Goal: Information Seeking & Learning: Learn about a topic

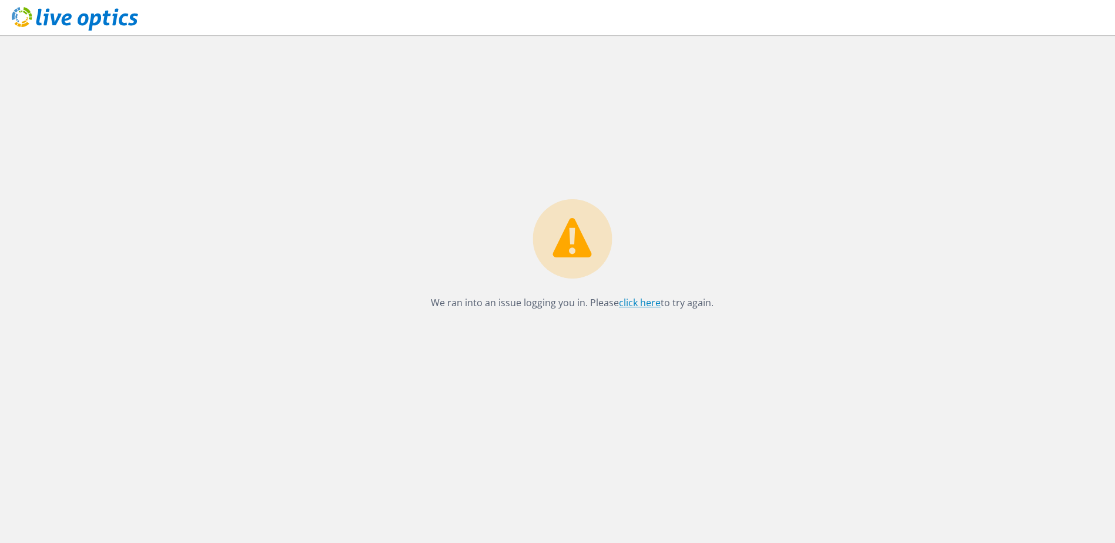
click at [639, 304] on link "click here" at bounding box center [640, 302] width 42 height 13
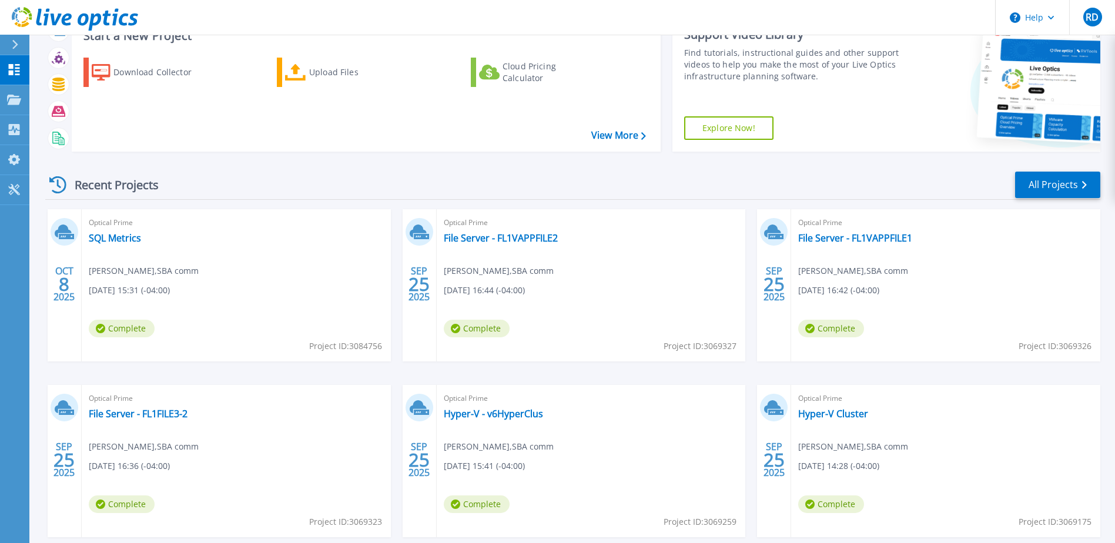
scroll to position [108, 0]
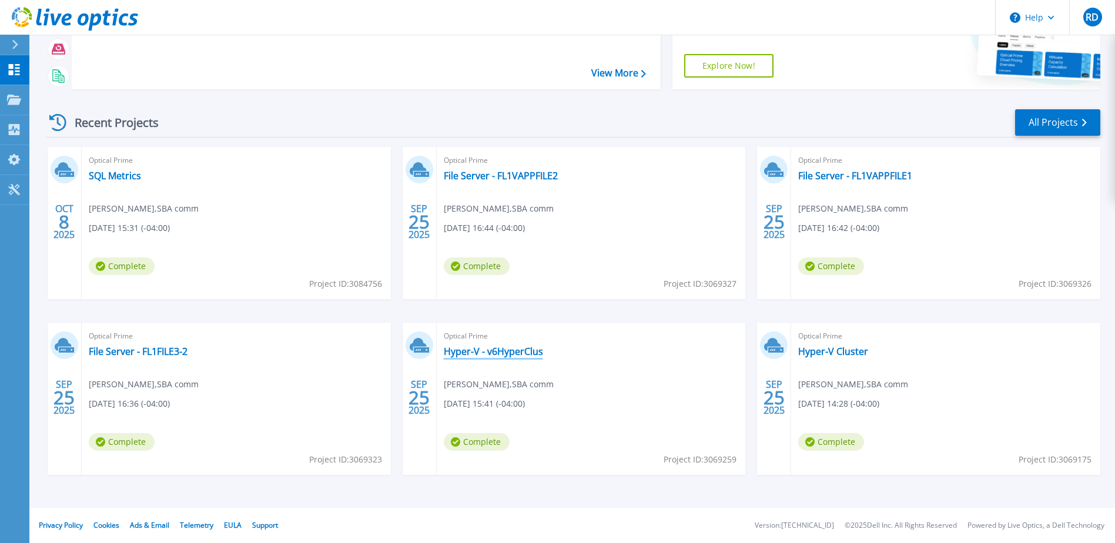
click at [495, 349] on link "Hyper-V - v6HyperClus" at bounding box center [493, 352] width 99 height 12
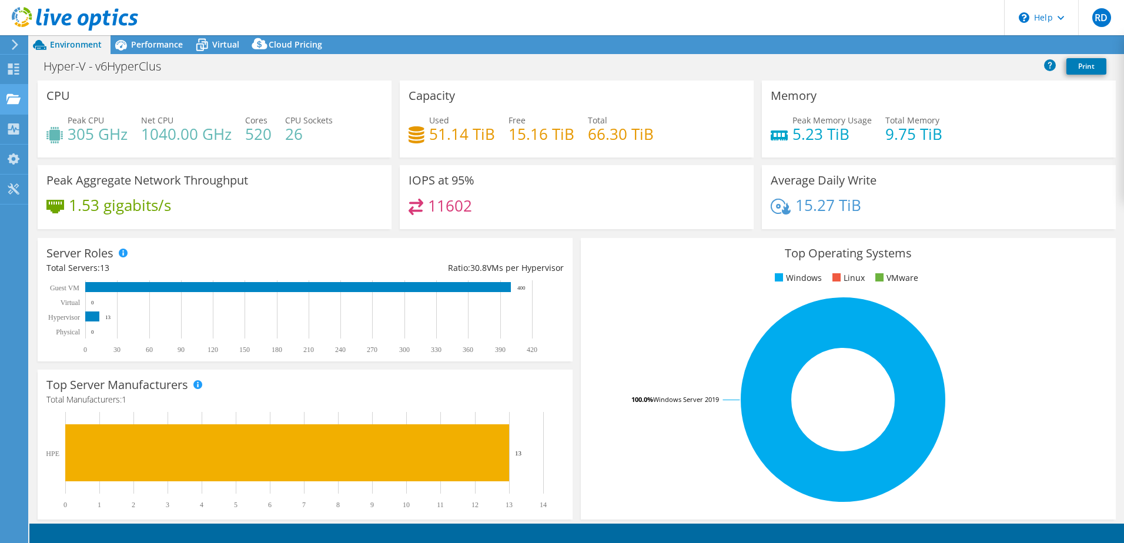
select select "USD"
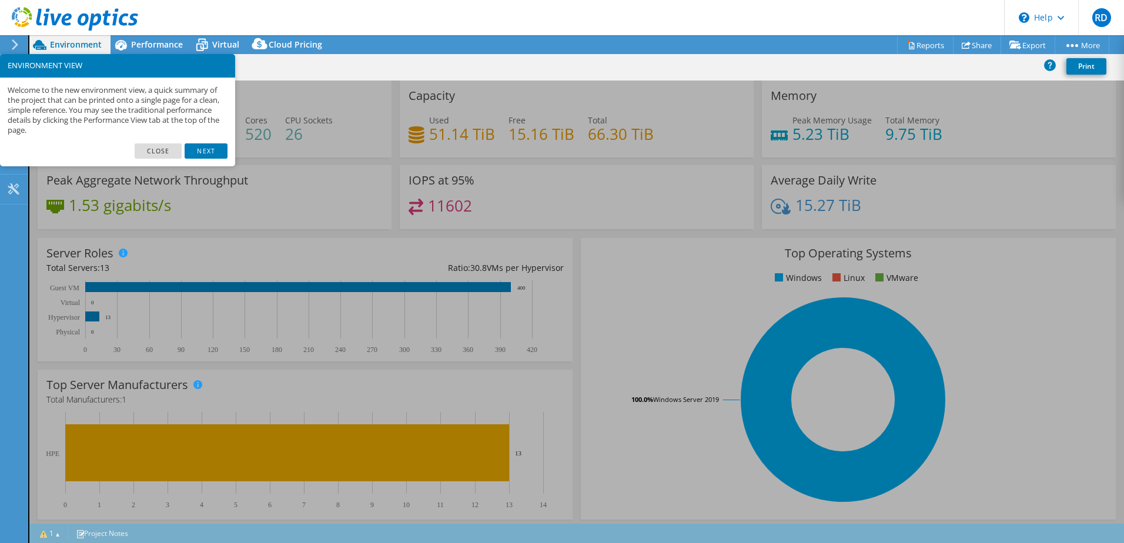
click at [171, 146] on link "Close" at bounding box center [159, 150] width 48 height 15
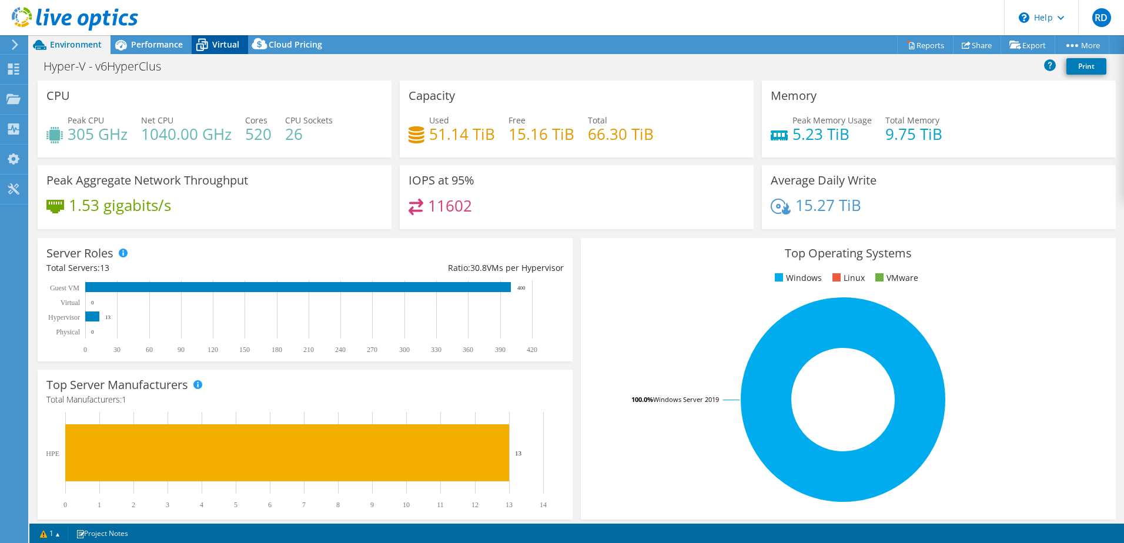
click at [222, 48] on span "Virtual" at bounding box center [225, 44] width 27 height 11
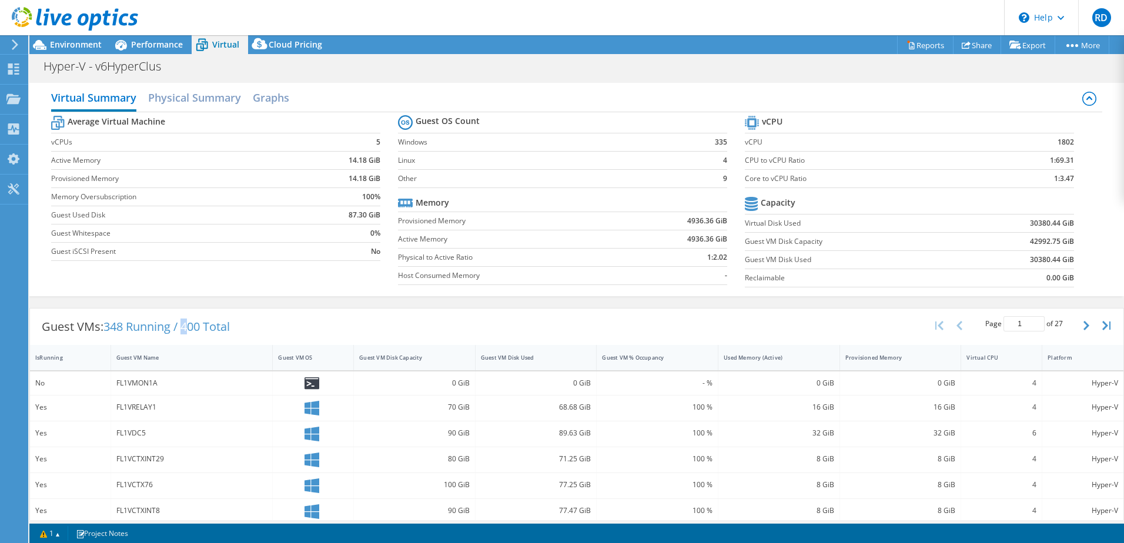
drag, startPoint x: 184, startPoint y: 328, endPoint x: 195, endPoint y: 326, distance: 10.7
click at [195, 326] on span "348 Running / 400 Total" at bounding box center [166, 327] width 126 height 16
drag, startPoint x: 196, startPoint y: 326, endPoint x: 306, endPoint y: 324, distance: 110.0
click at [306, 324] on div "Guest VMs: 348 Running / 400 Total Page 1 of 27 5 rows 10 rows 20 rows 25 rows …" at bounding box center [577, 327] width 1094 height 36
drag, startPoint x: 1040, startPoint y: 176, endPoint x: 1073, endPoint y: 182, distance: 33.4
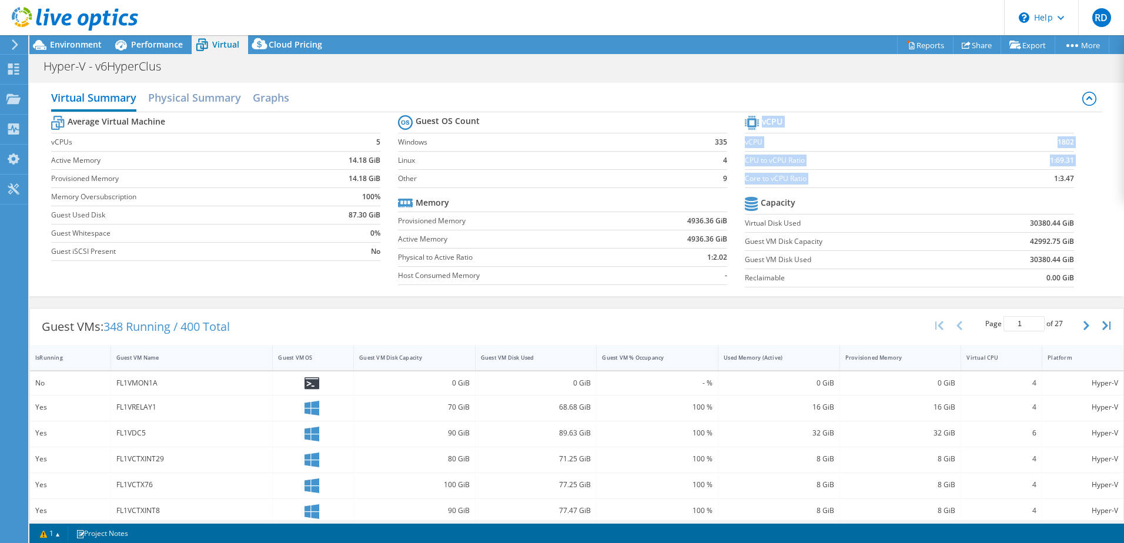
click at [1073, 182] on section "vCPU vCPU 1802 CPU to vCPU Ratio 1:69.31 Core to vCPU Ratio 1:3.47 Capacity Vir…" at bounding box center [918, 203] width 347 height 181
drag, startPoint x: 1073, startPoint y: 182, endPoint x: 997, endPoint y: 202, distance: 78.6
click at [997, 202] on td at bounding box center [1017, 204] width 114 height 21
drag, startPoint x: 1043, startPoint y: 181, endPoint x: 1076, endPoint y: 180, distance: 32.9
click at [1076, 180] on section "vCPU vCPU 1802 CPU to vCPU Ratio 1:69.31 Core to vCPU Ratio 1:3.47 Capacity Vir…" at bounding box center [918, 203] width 347 height 181
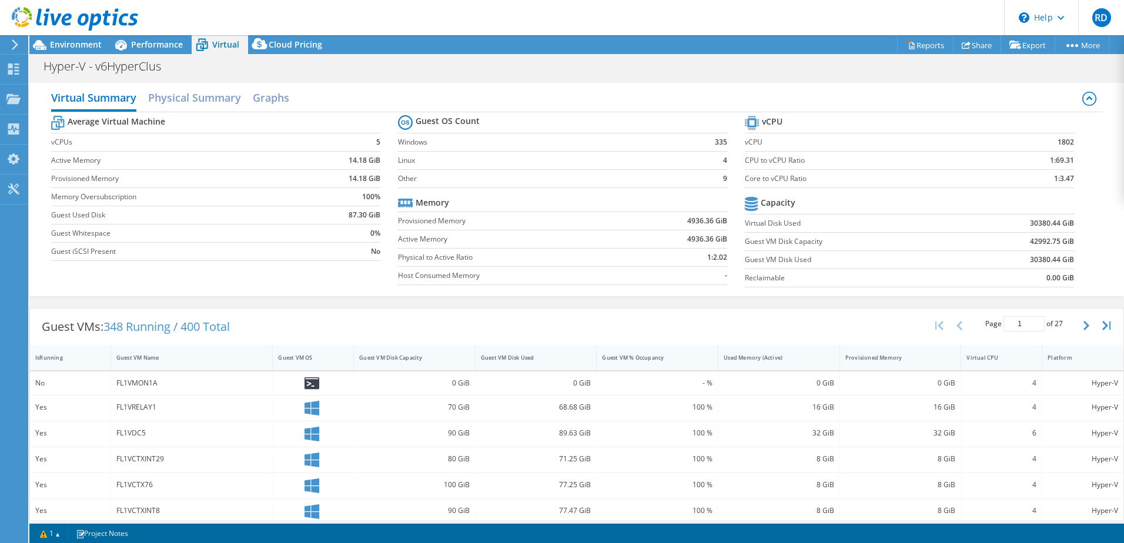
drag, startPoint x: 1076, startPoint y: 180, endPoint x: 1037, endPoint y: 183, distance: 39.6
click at [1037, 183] on td "1:3.47" at bounding box center [1031, 178] width 86 height 18
click at [146, 46] on span "Performance" at bounding box center [157, 44] width 52 height 11
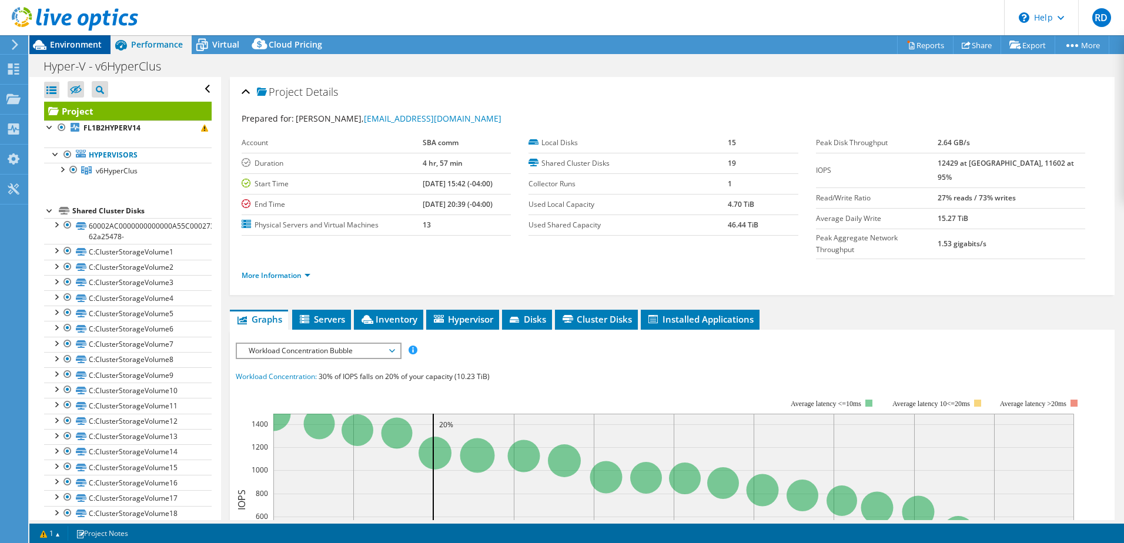
click at [64, 39] on span "Environment" at bounding box center [76, 44] width 52 height 11
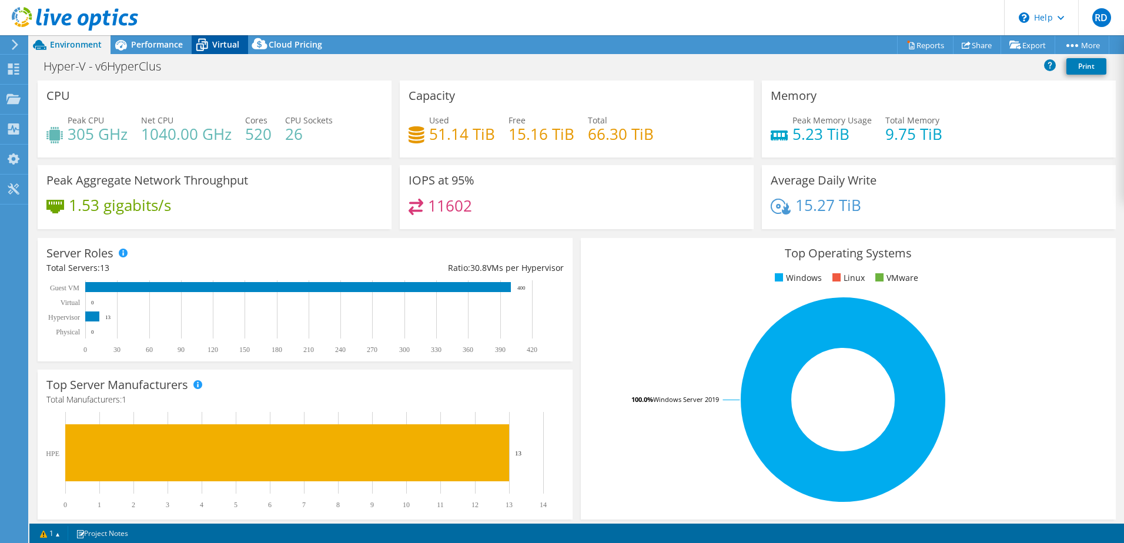
click at [226, 49] on span "Virtual" at bounding box center [225, 44] width 27 height 11
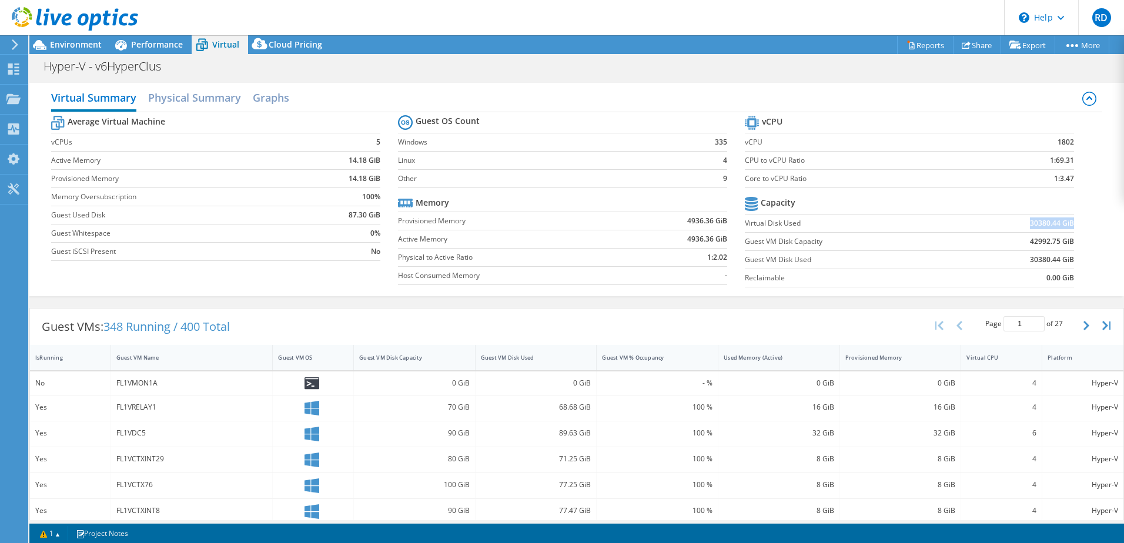
drag, startPoint x: 1024, startPoint y: 224, endPoint x: 1064, endPoint y: 225, distance: 40.0
click at [1064, 225] on b "30380.44 GiB" at bounding box center [1052, 224] width 44 height 12
drag, startPoint x: 1064, startPoint y: 225, endPoint x: 960, endPoint y: 261, distance: 110.3
click at [960, 261] on td "30380.44 GiB" at bounding box center [1017, 260] width 114 height 18
click at [85, 48] on span "Environment" at bounding box center [76, 44] width 52 height 11
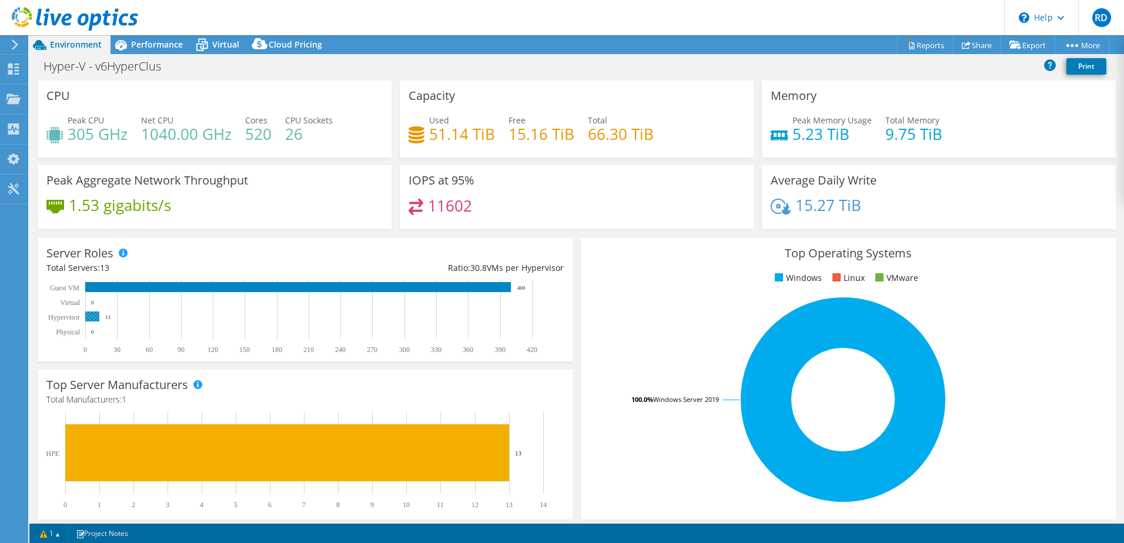
click at [95, 318] on rect at bounding box center [92, 317] width 14 height 10
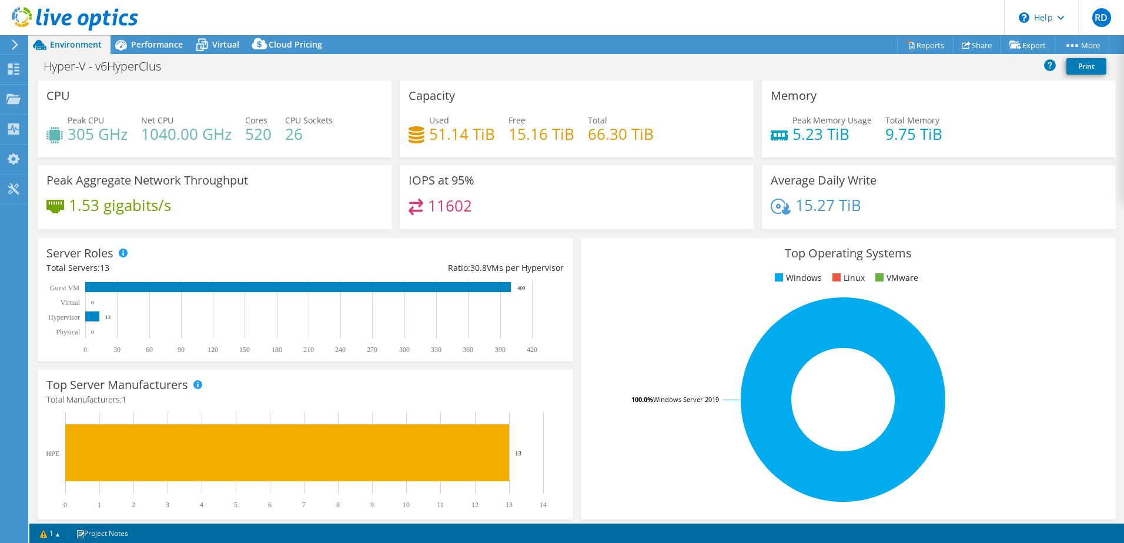
click at [123, 199] on h4 "1.53 gigabits/s" at bounding box center [120, 205] width 102 height 13
click at [175, 51] on div "Performance" at bounding box center [151, 44] width 81 height 19
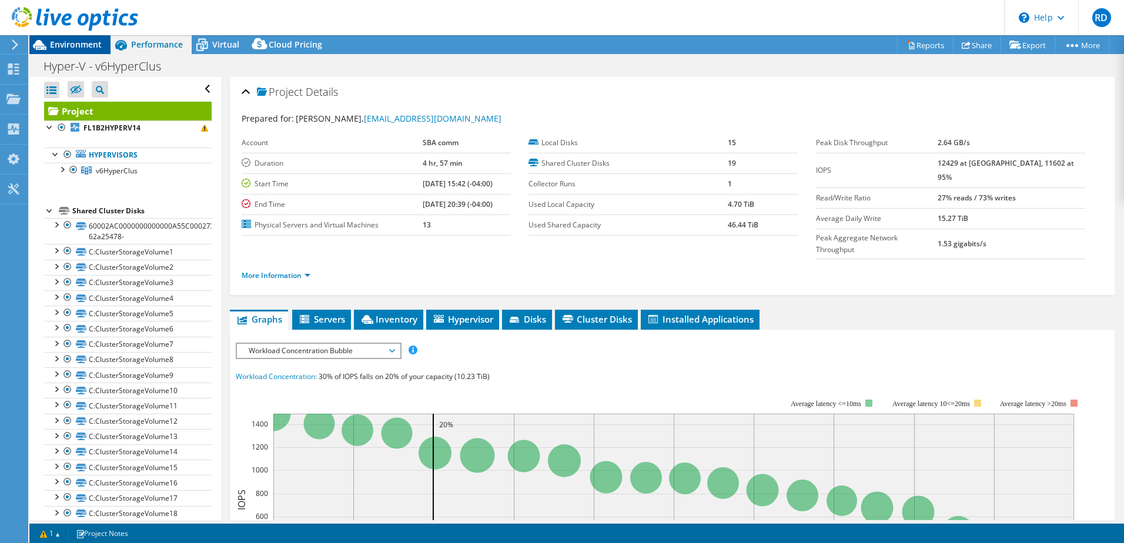
click at [86, 44] on span "Environment" at bounding box center [76, 44] width 52 height 11
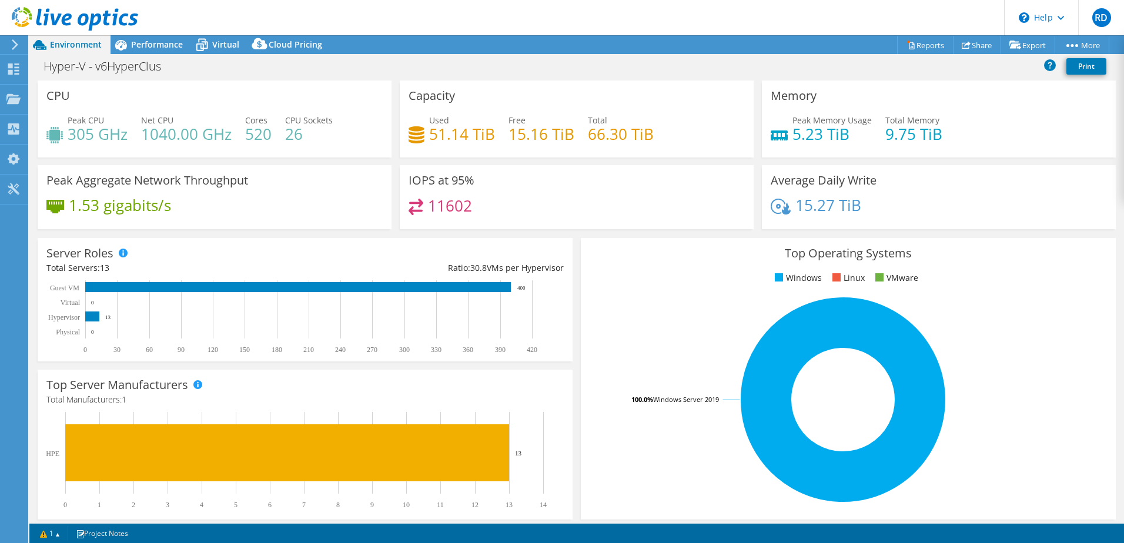
click at [14, 44] on icon at bounding box center [15, 44] width 9 height 11
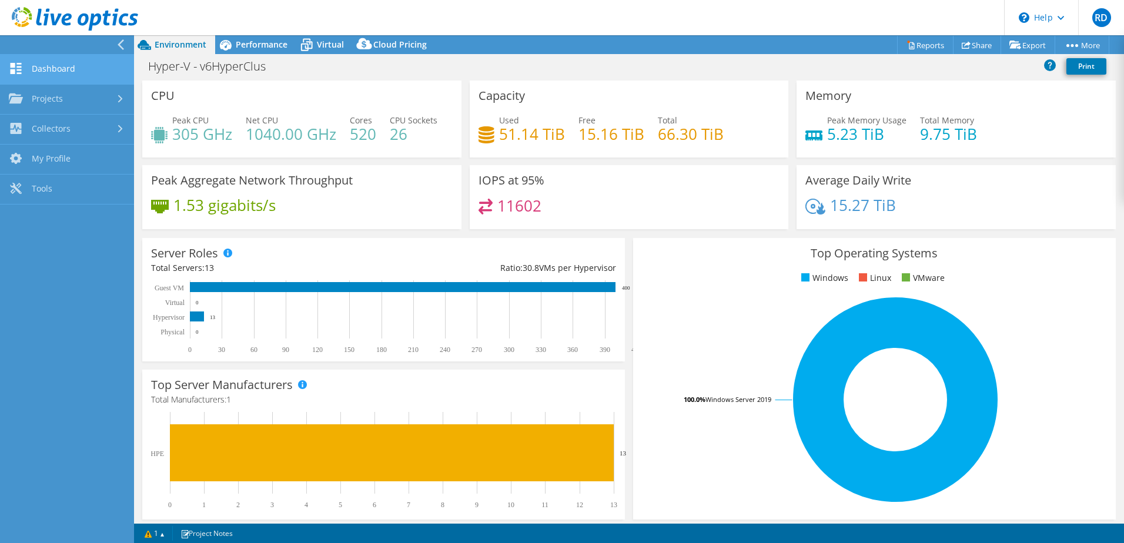
click at [66, 68] on link "Dashboard" at bounding box center [67, 70] width 134 height 30
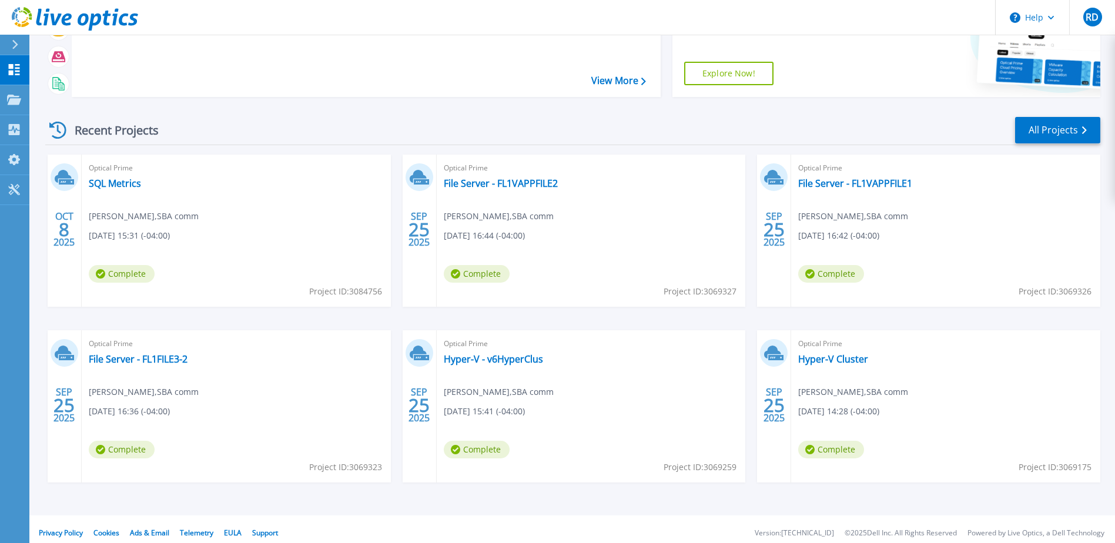
scroll to position [108, 0]
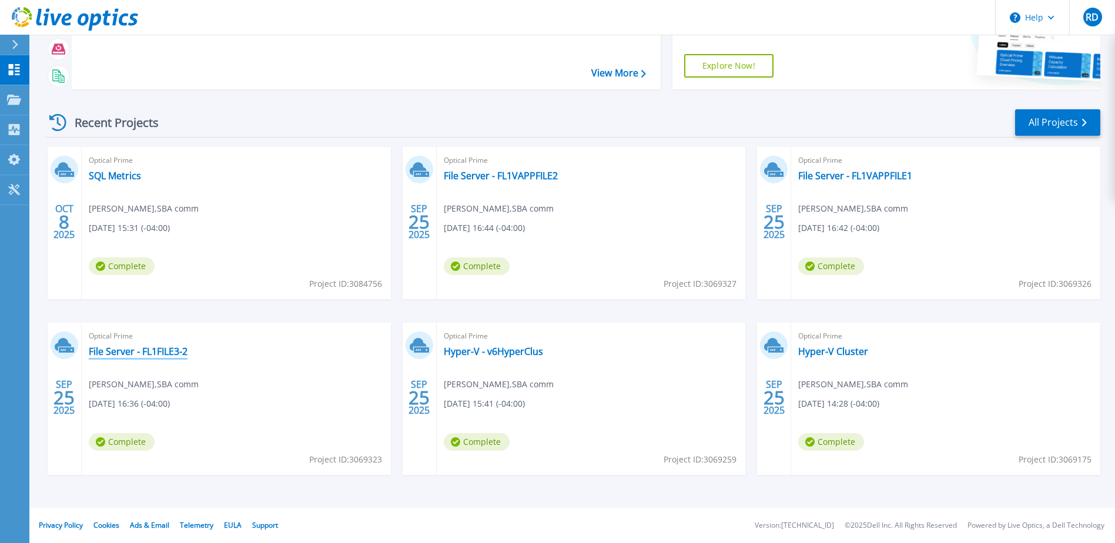
click at [138, 352] on link "File Server - FL1FILE3-2" at bounding box center [138, 352] width 99 height 12
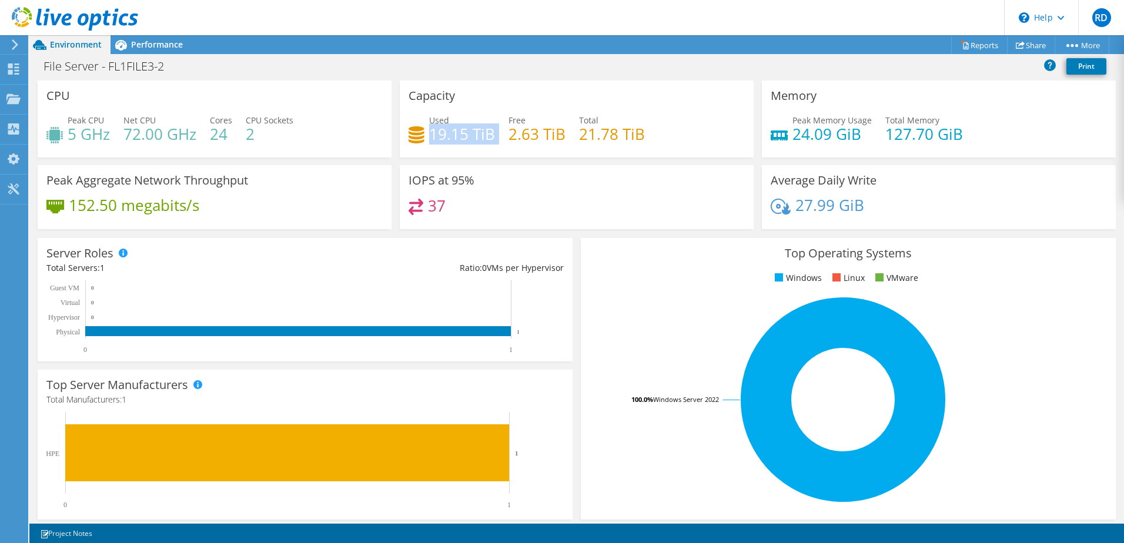
drag, startPoint x: 427, startPoint y: 133, endPoint x: 489, endPoint y: 146, distance: 63.7
click at [489, 146] on div "Used 19.15 TiB Free 2.63 TiB Total 21.78 TiB" at bounding box center [577, 133] width 336 height 38
click at [545, 169] on div "IOPS at 95% 37" at bounding box center [577, 197] width 354 height 64
drag, startPoint x: 507, startPoint y: 139, endPoint x: 477, endPoint y: 151, distance: 32.2
click at [477, 151] on div "Used 19.15 TiB Free 2.63 TiB Total 21.78 TiB" at bounding box center [577, 133] width 336 height 38
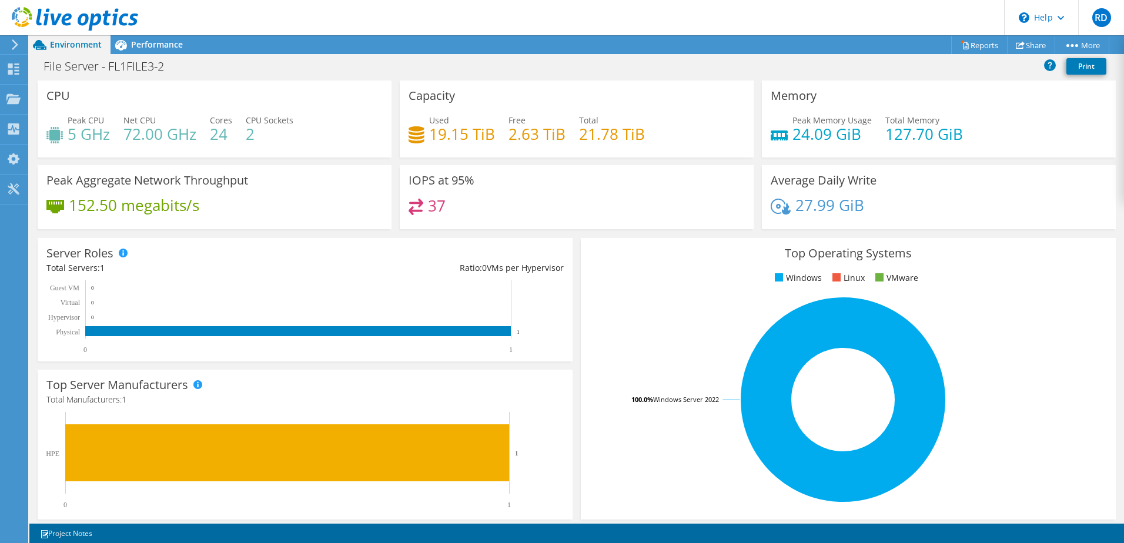
drag, startPoint x: 477, startPoint y: 151, endPoint x: 457, endPoint y: 148, distance: 20.8
click at [486, 153] on div "Capacity Used 19.15 TiB Free 2.63 TiB Total 21.78 TiB" at bounding box center [577, 119] width 354 height 77
click at [16, 69] on icon at bounding box center [13, 69] width 14 height 11
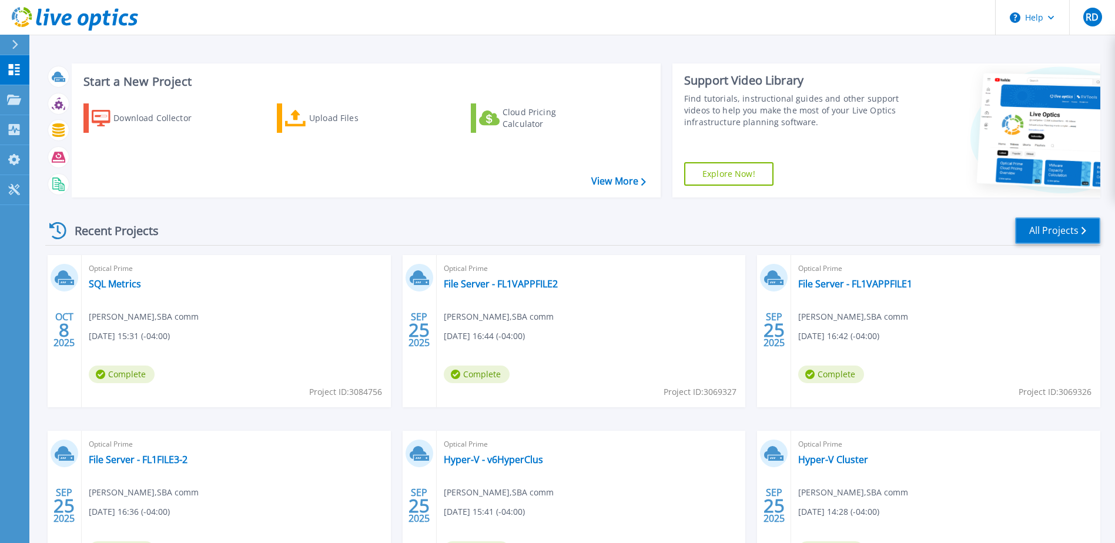
click at [1044, 233] on link "All Projects" at bounding box center [1058, 231] width 85 height 26
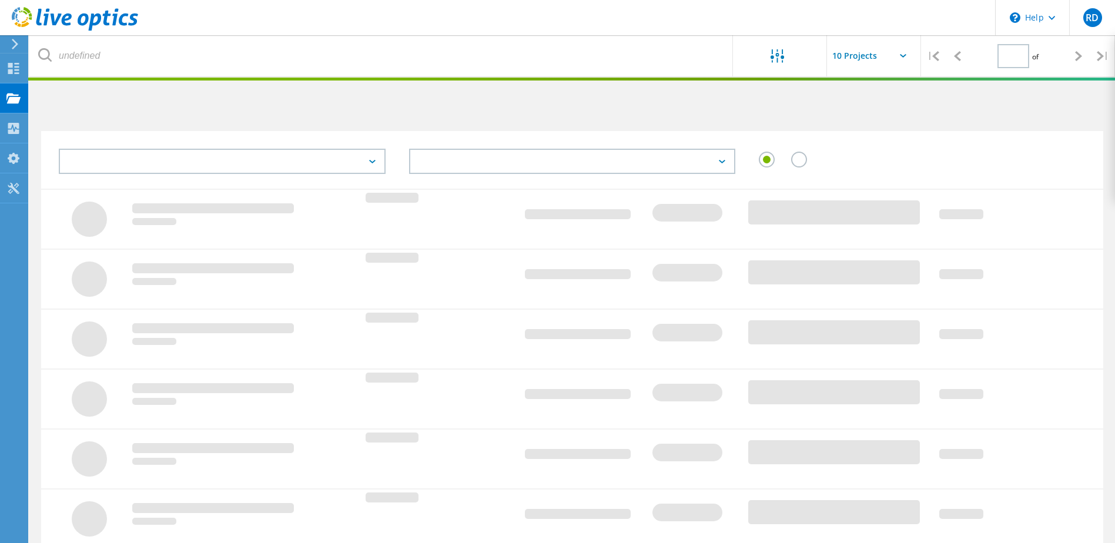
type input "1"
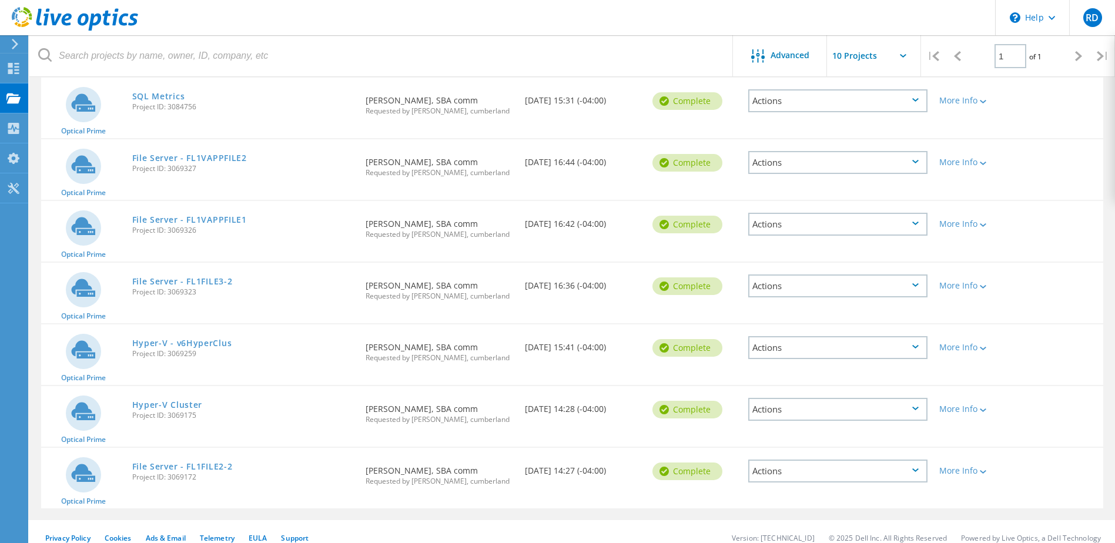
scroll to position [275, 0]
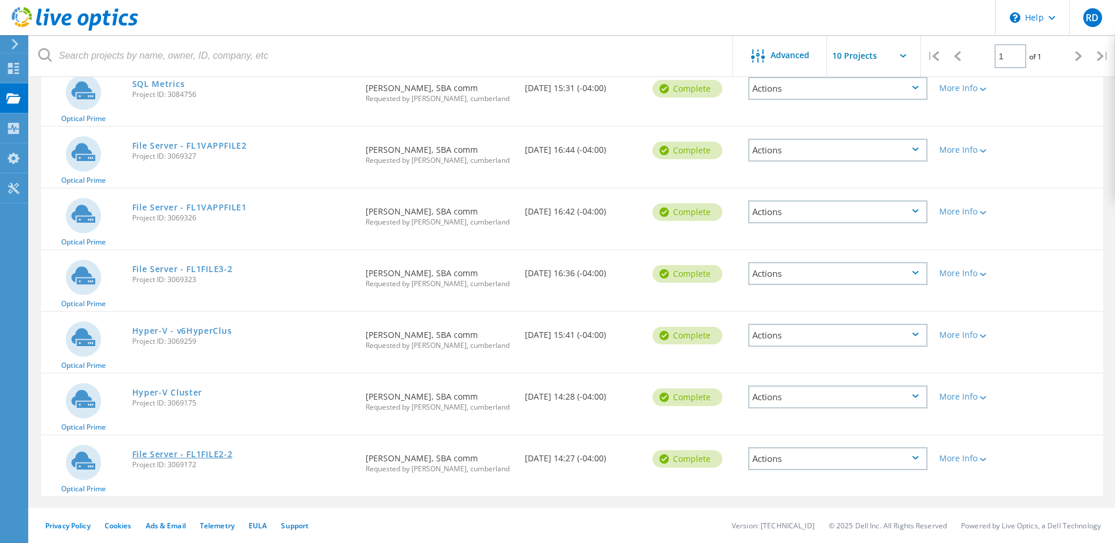
click at [212, 456] on link "File Server - FL1FILE2-2" at bounding box center [182, 454] width 101 height 8
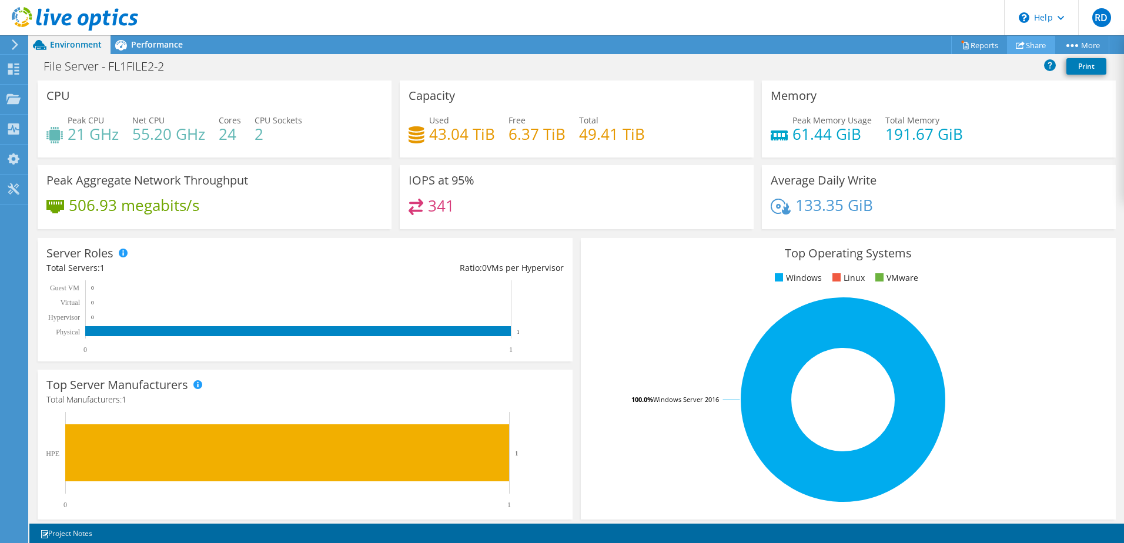
click at [1031, 42] on link "Share" at bounding box center [1031, 45] width 48 height 18
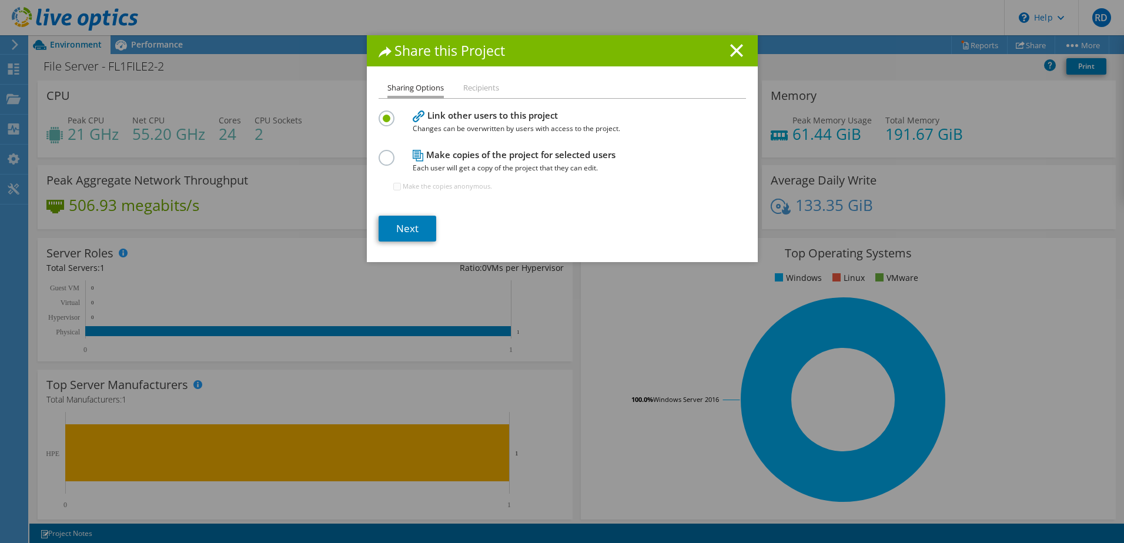
click at [480, 89] on li "Recipients" at bounding box center [481, 88] width 36 height 15
click at [379, 153] on label at bounding box center [389, 151] width 21 height 3
click at [0, 0] on input "radio" at bounding box center [0, 0] width 0 height 0
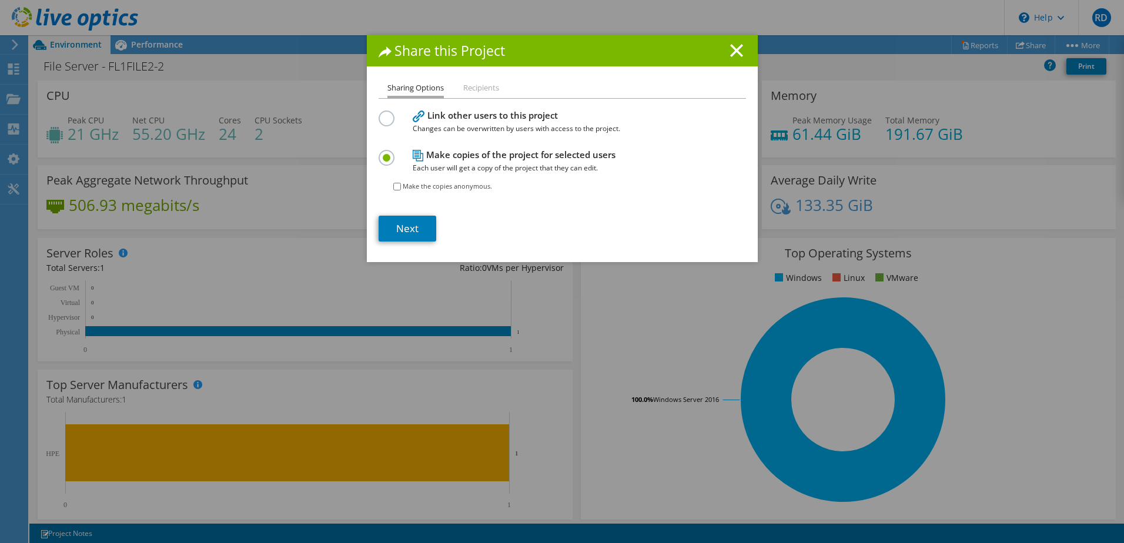
click at [482, 83] on li "Recipients" at bounding box center [481, 88] width 36 height 15
click at [481, 88] on li "Recipients" at bounding box center [481, 88] width 36 height 15
click at [737, 54] on icon at bounding box center [736, 50] width 13 height 13
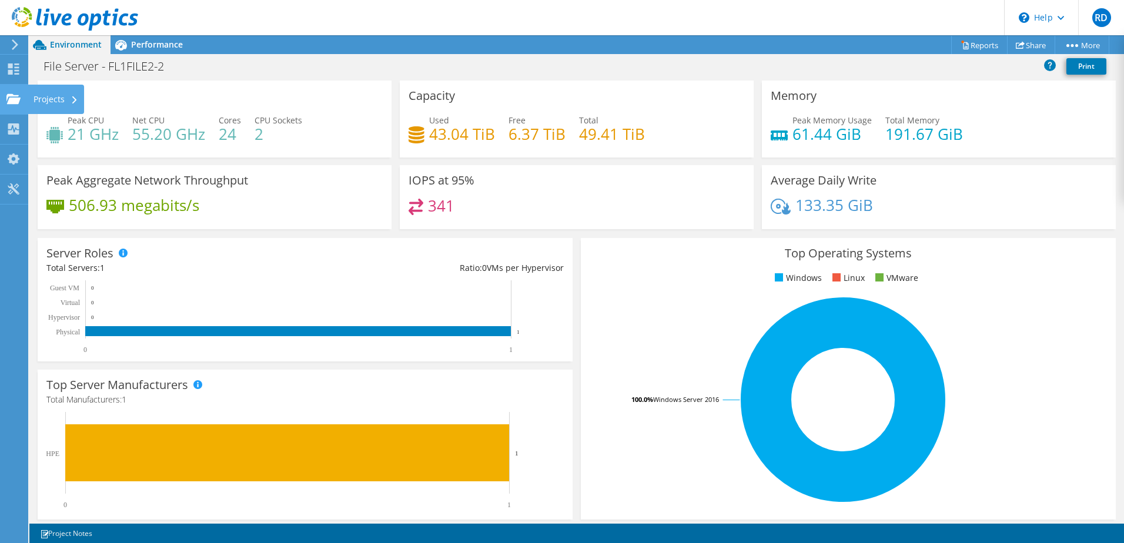
click at [15, 101] on use at bounding box center [13, 98] width 14 height 10
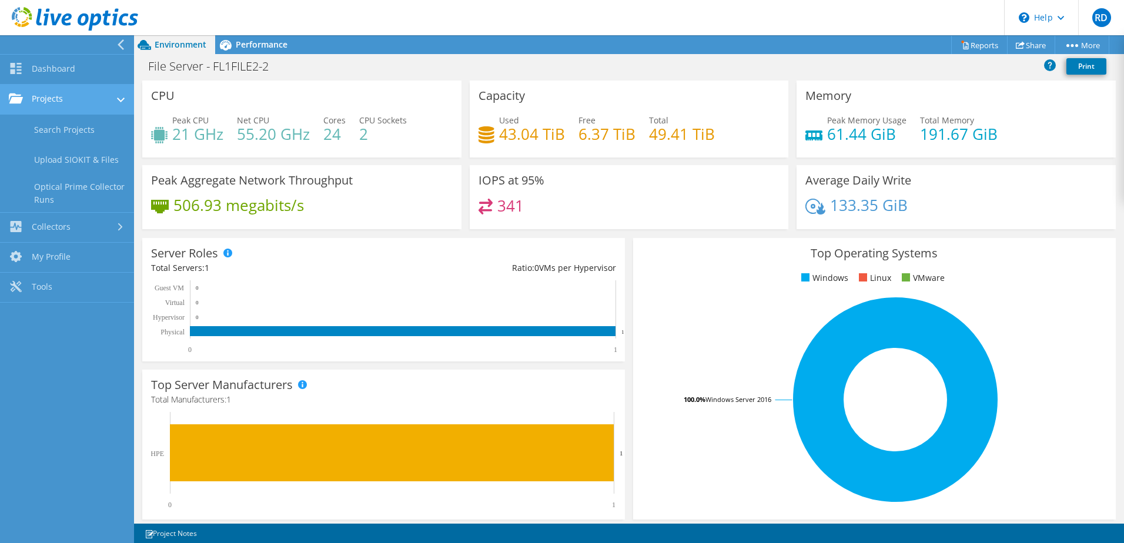
click at [86, 102] on link "Projects" at bounding box center [67, 100] width 134 height 30
click at [74, 125] on link "Search Projects" at bounding box center [67, 130] width 134 height 30
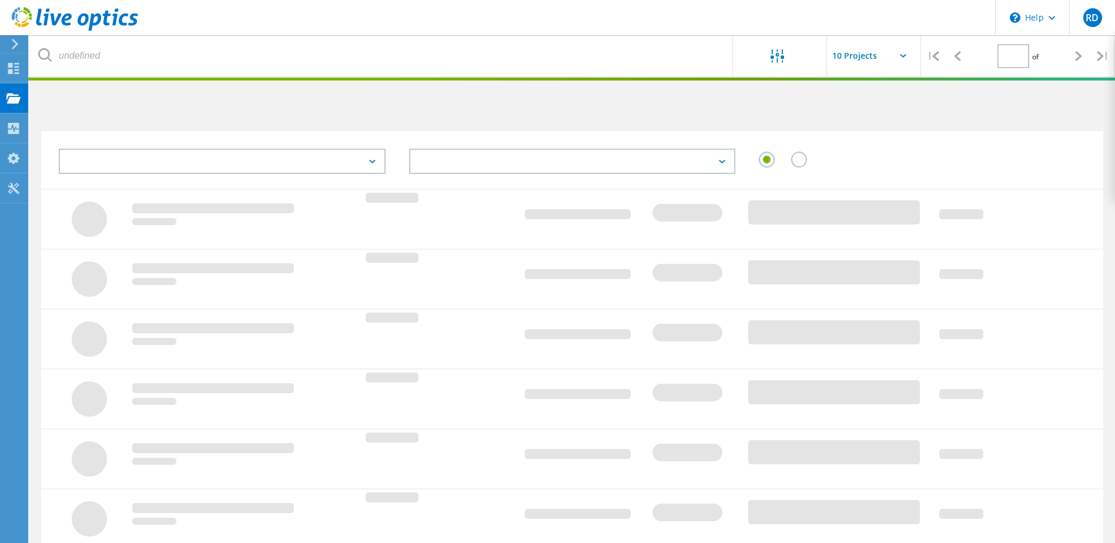
type input "1"
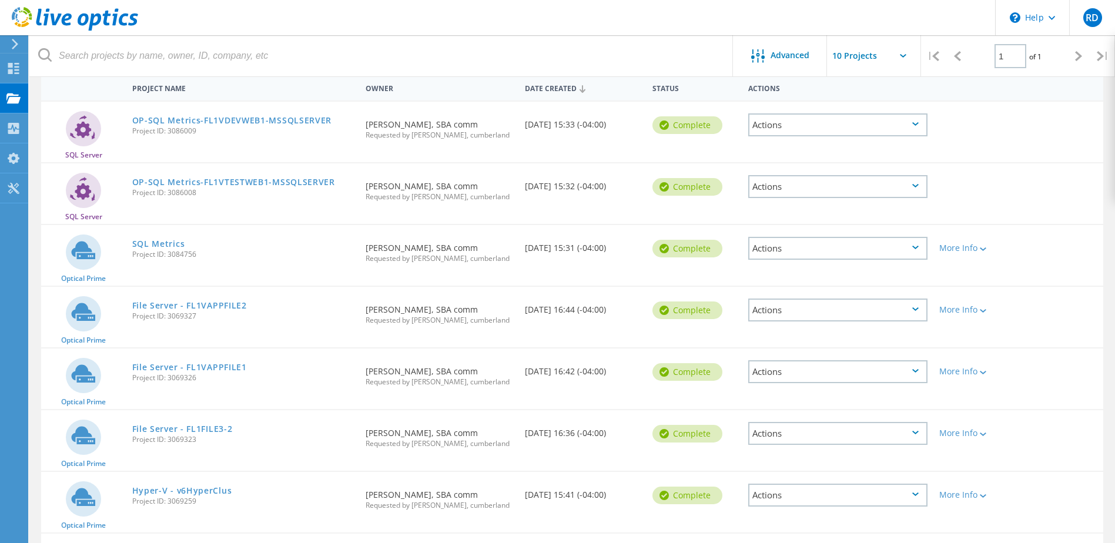
scroll to position [118, 0]
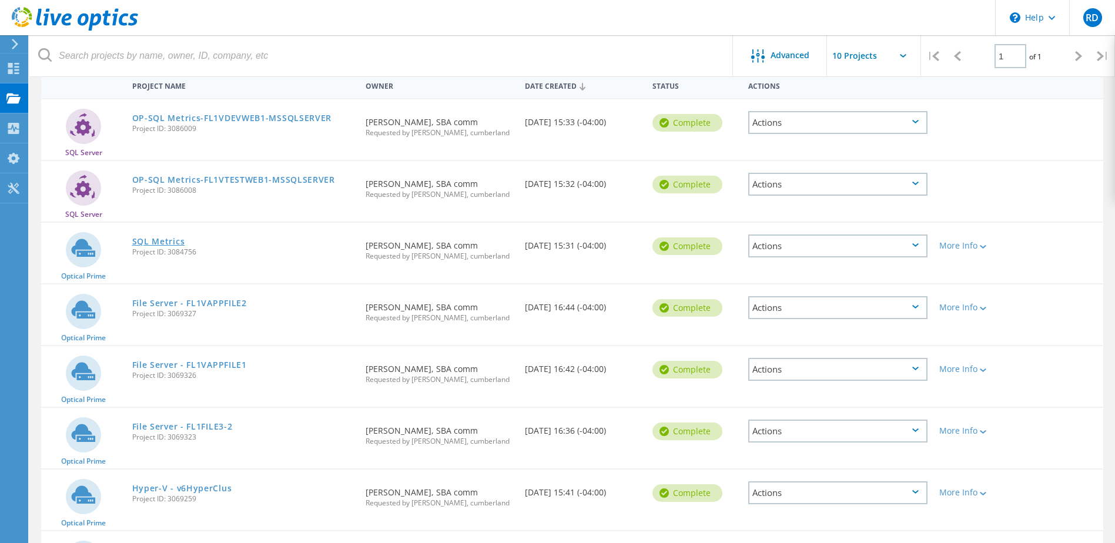
click at [167, 241] on link "SQL Metrics" at bounding box center [158, 242] width 53 height 8
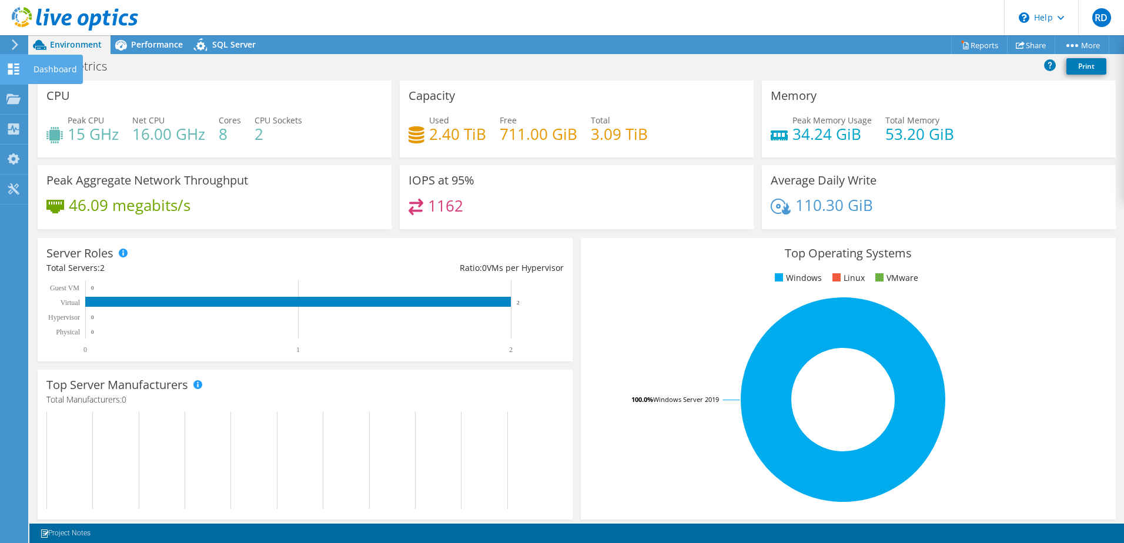
click at [10, 65] on use at bounding box center [13, 69] width 11 height 11
